Goal: Navigation & Orientation: Go to known website

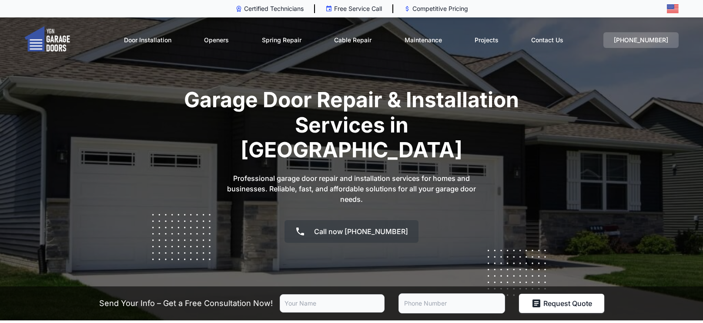
click at [54, 43] on img at bounding box center [47, 40] width 46 height 28
click at [66, 34] on img at bounding box center [47, 40] width 46 height 28
